Goal: Task Accomplishment & Management: Manage account settings

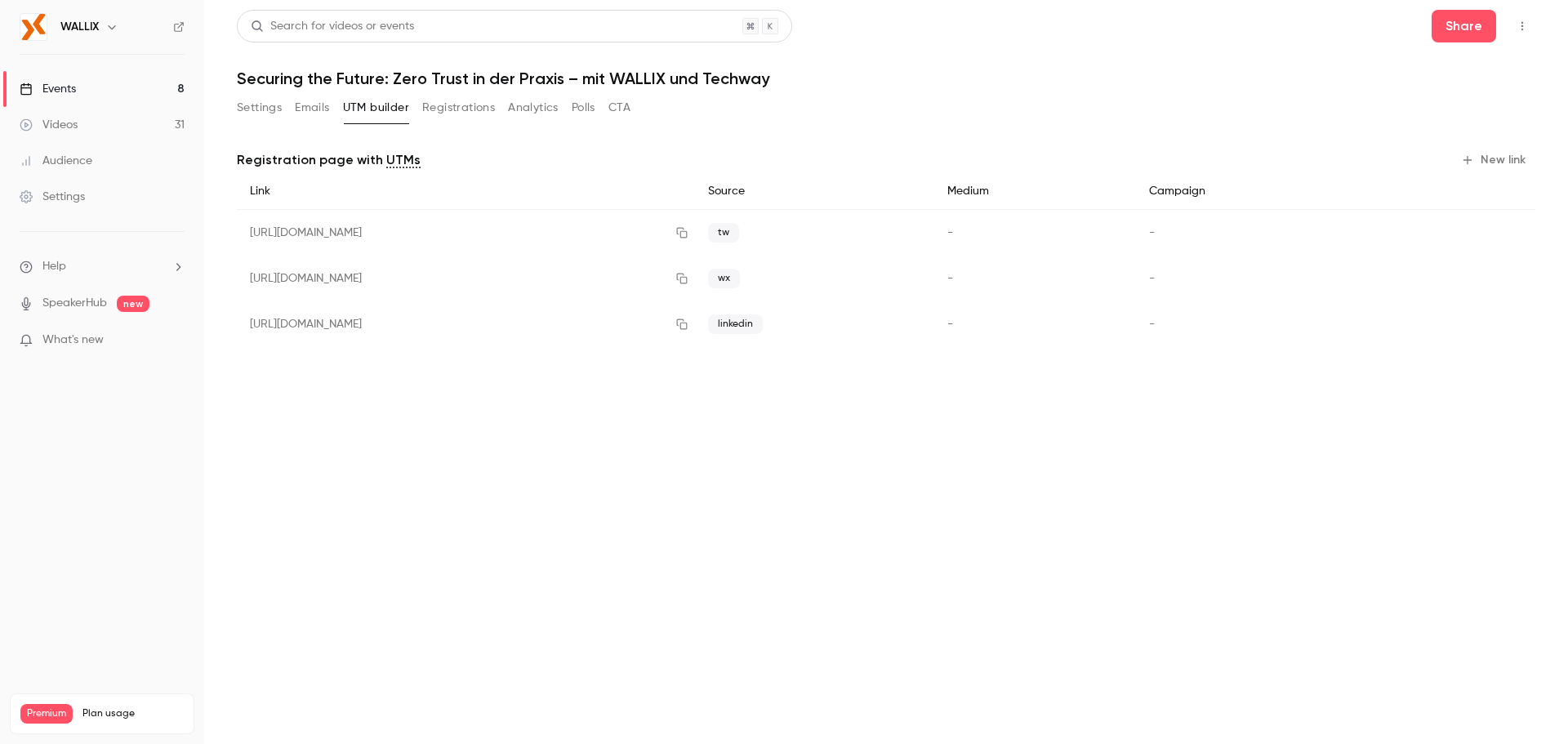
click at [121, 85] on link "Events 8" at bounding box center [102, 89] width 204 height 36
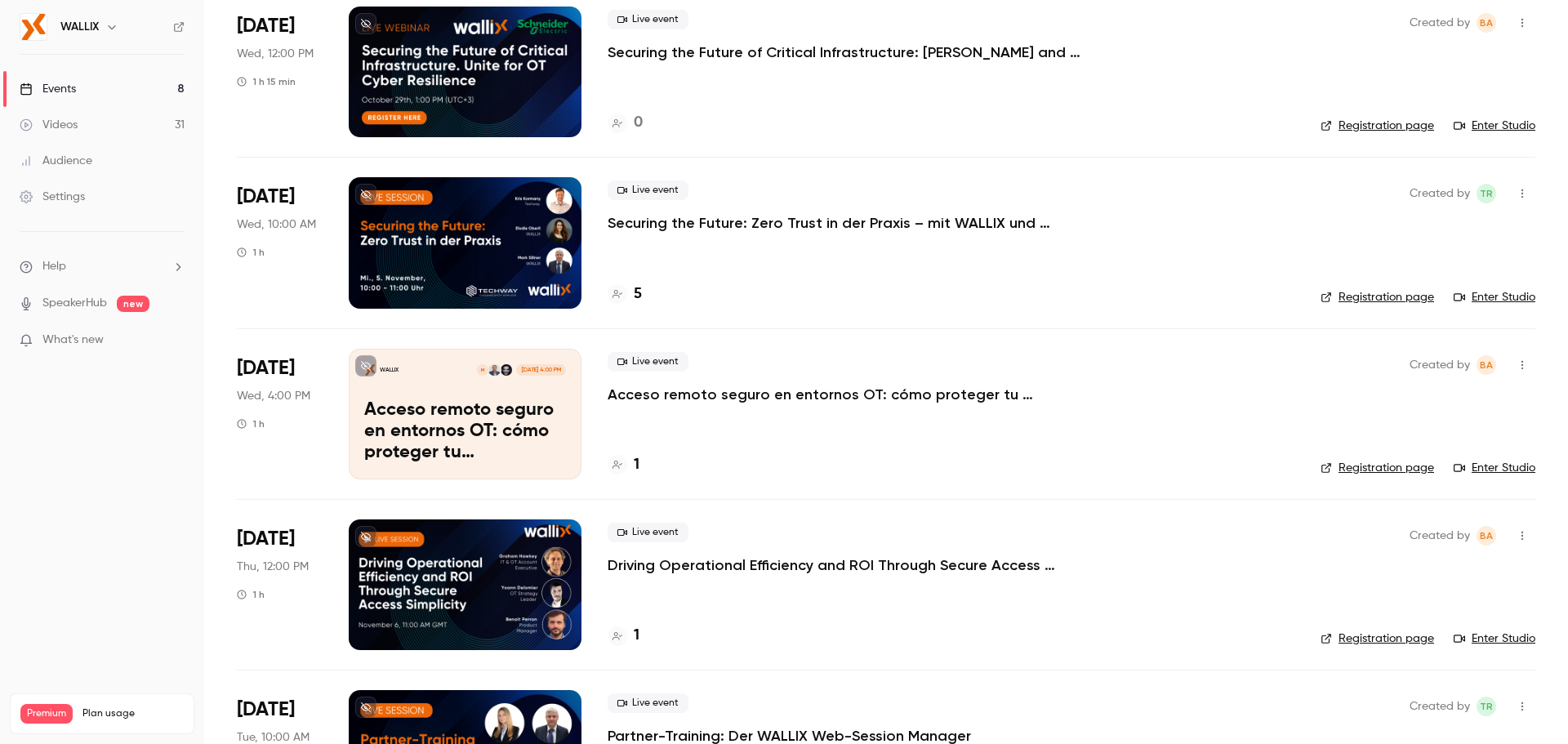
scroll to position [653, 0]
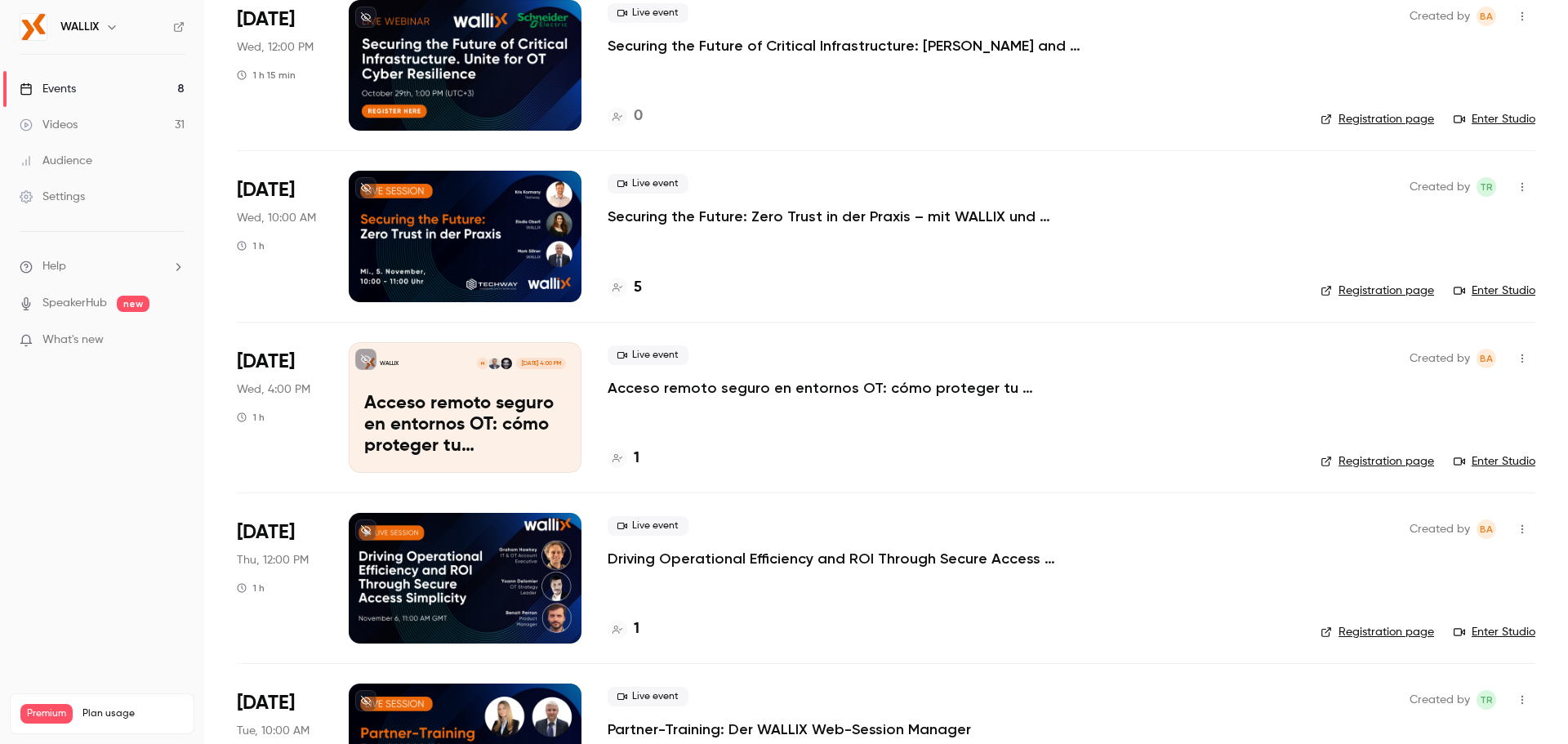
click at [486, 599] on div at bounding box center [465, 577] width 233 height 131
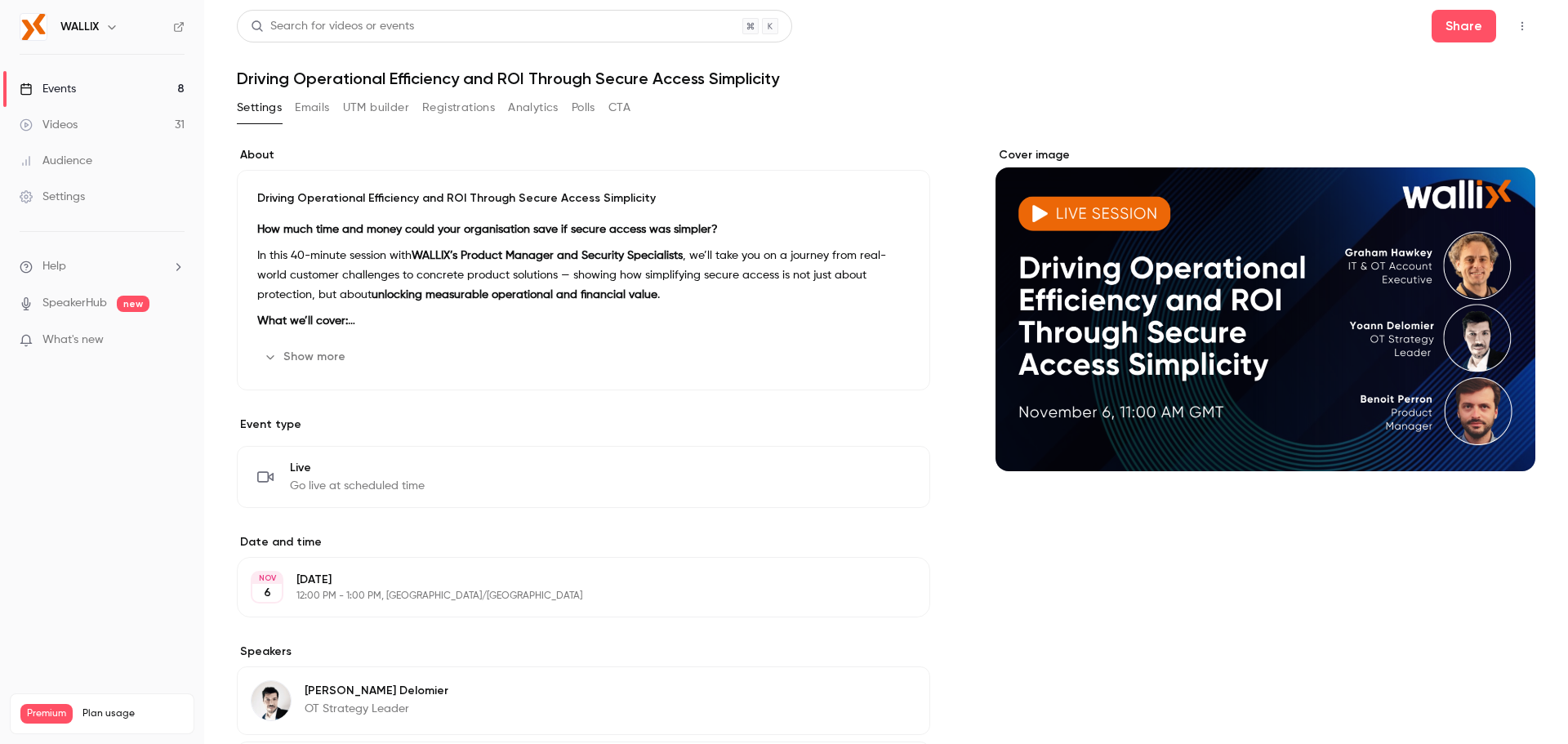
click at [395, 105] on button "UTM builder" at bounding box center [375, 108] width 66 height 26
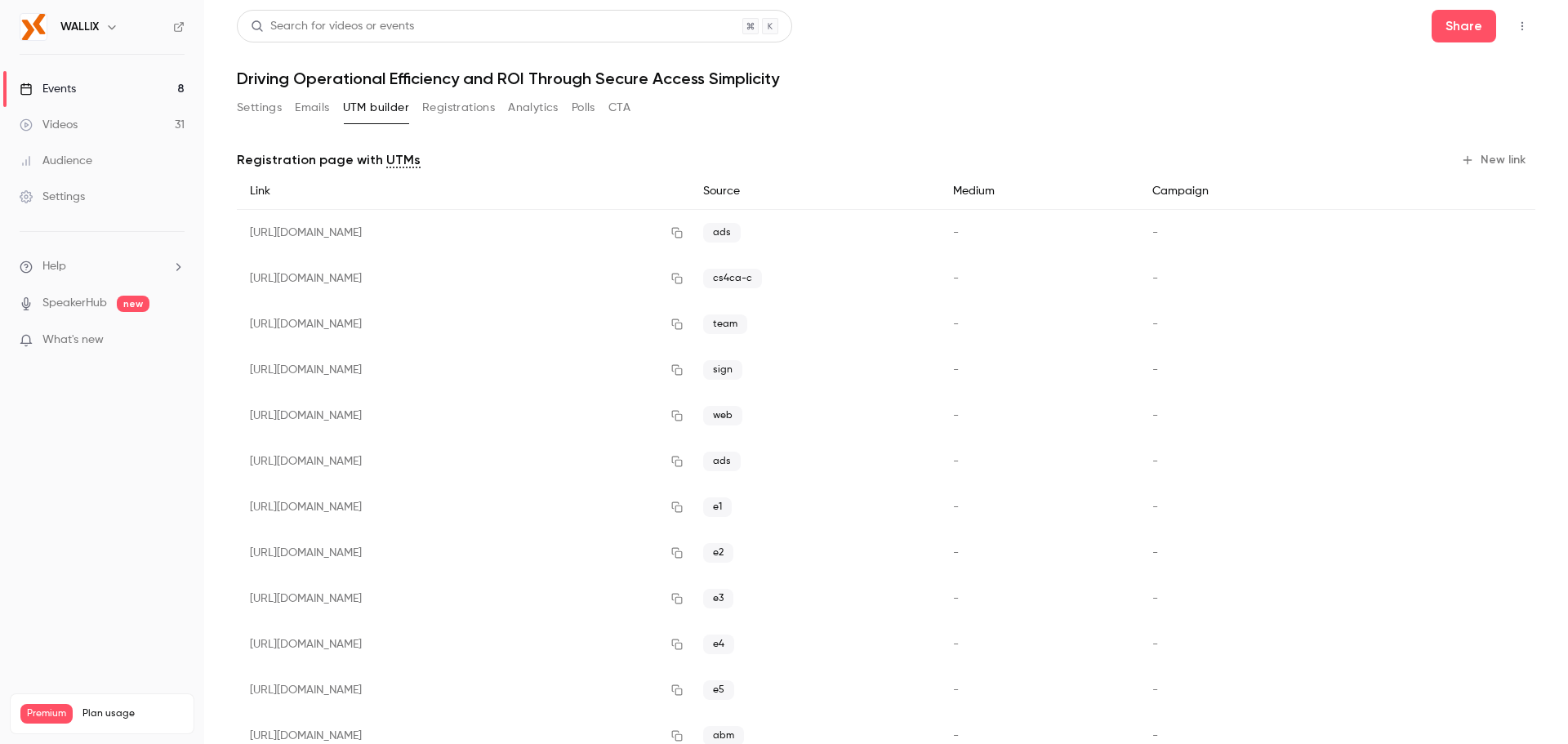
click at [273, 114] on button "Settings" at bounding box center [259, 108] width 45 height 26
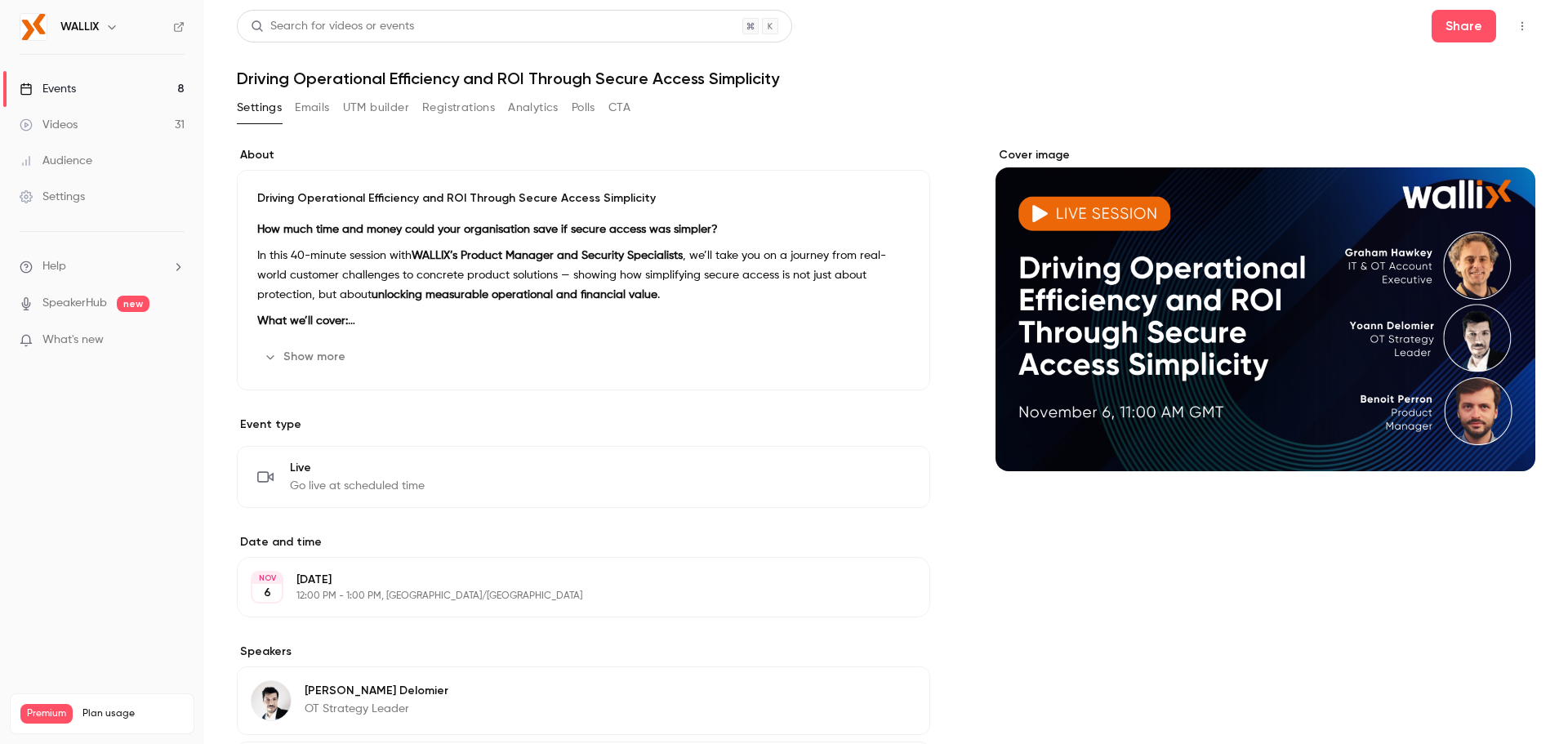
click at [324, 111] on button "Emails" at bounding box center [311, 108] width 34 height 26
